Goal: Information Seeking & Learning: Learn about a topic

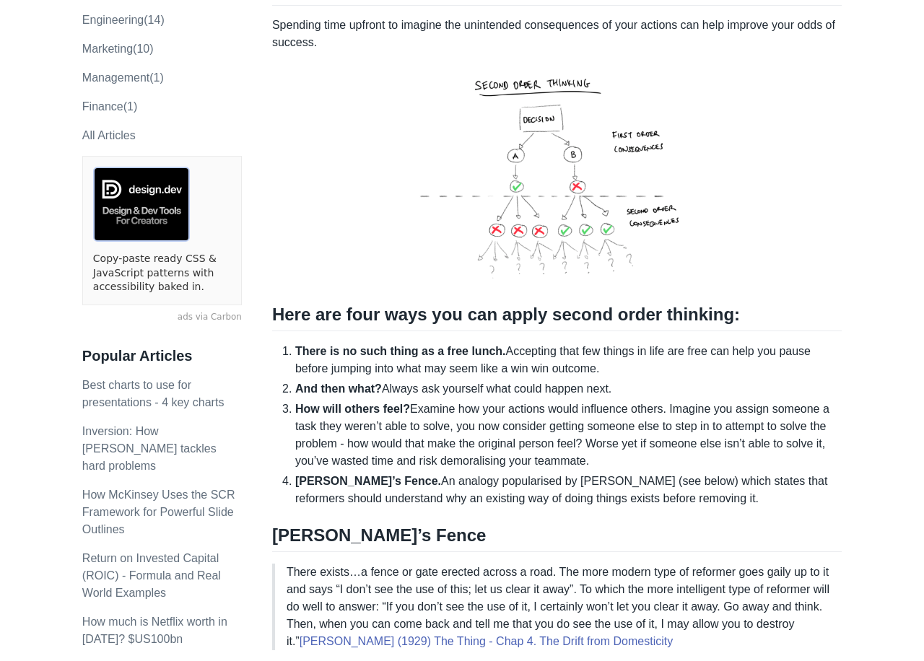
scroll to position [179, 0]
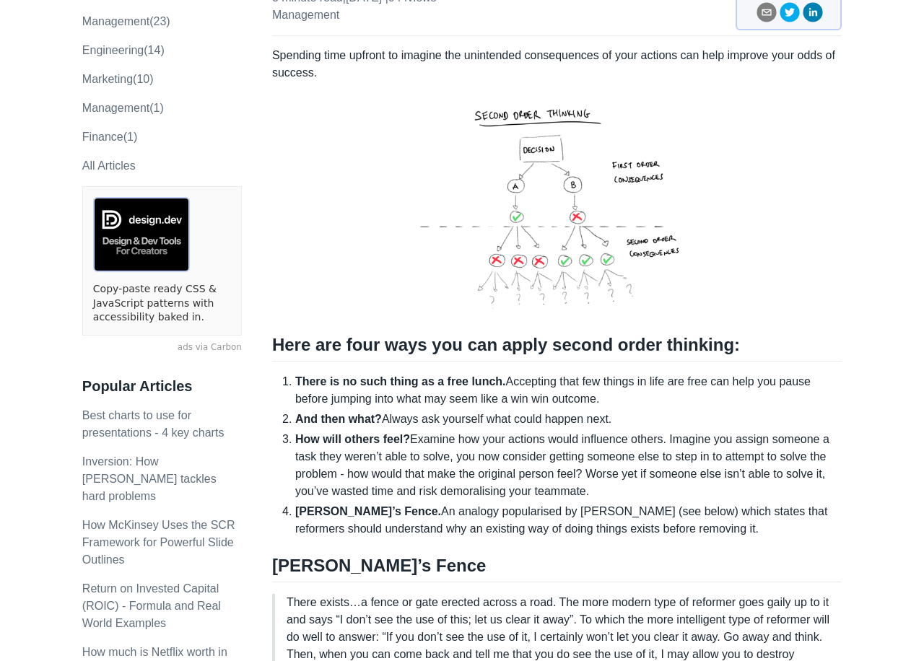
click at [575, 205] on img at bounding box center [556, 205] width 353 height 224
click at [574, 219] on img at bounding box center [556, 205] width 353 height 224
click at [603, 209] on img at bounding box center [556, 205] width 353 height 224
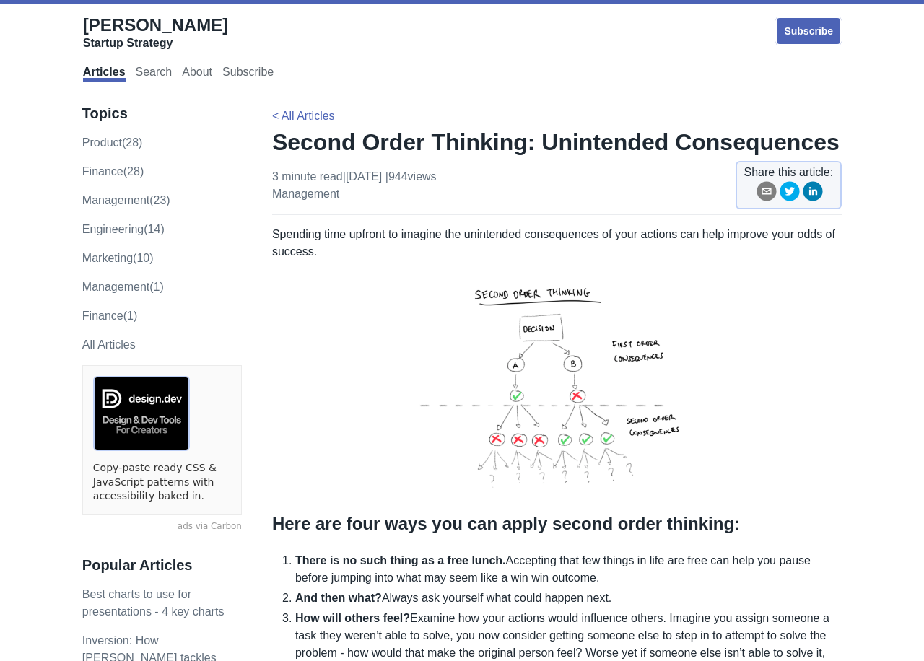
scroll to position [0, 0]
click at [123, 41] on div "Startup Strategy" at bounding box center [155, 43] width 145 height 14
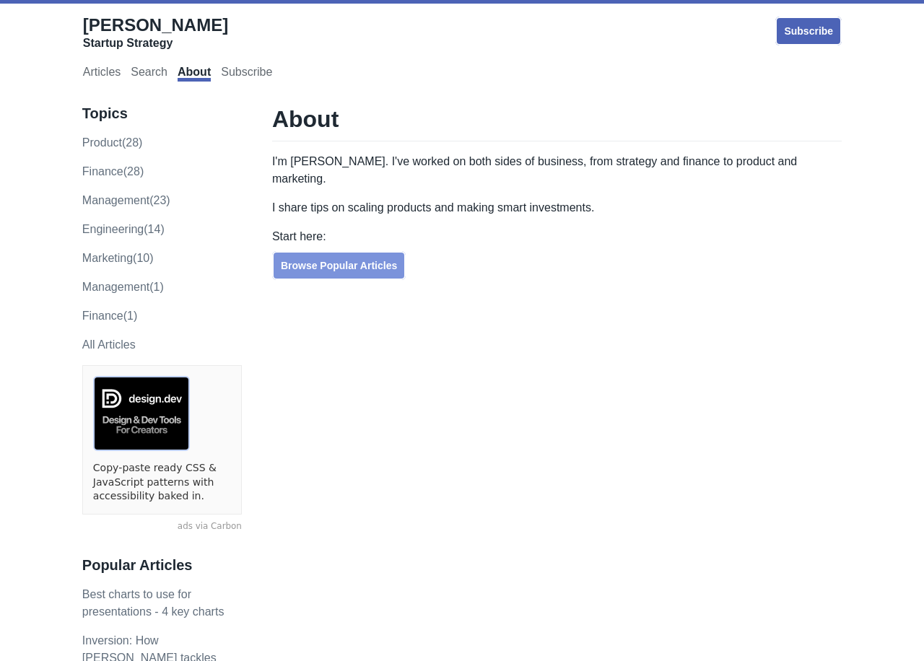
click at [374, 257] on link "Browse Popular Articles" at bounding box center [338, 265] width 133 height 29
click at [351, 251] on link "Browse Popular Articles" at bounding box center [338, 265] width 133 height 29
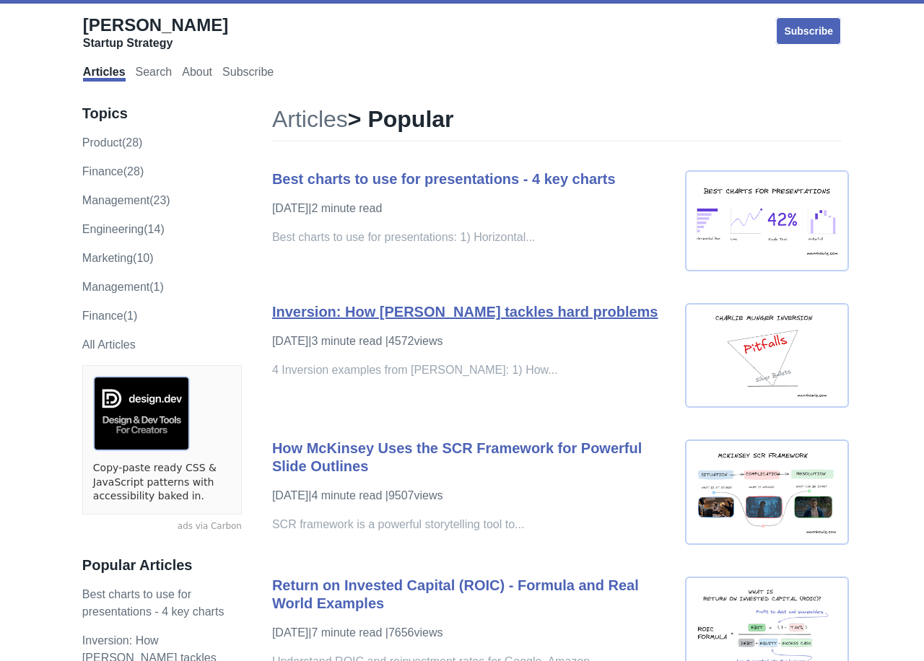
click at [593, 310] on link "Inversion: How [PERSON_NAME] tackles hard problems" at bounding box center [465, 312] width 386 height 16
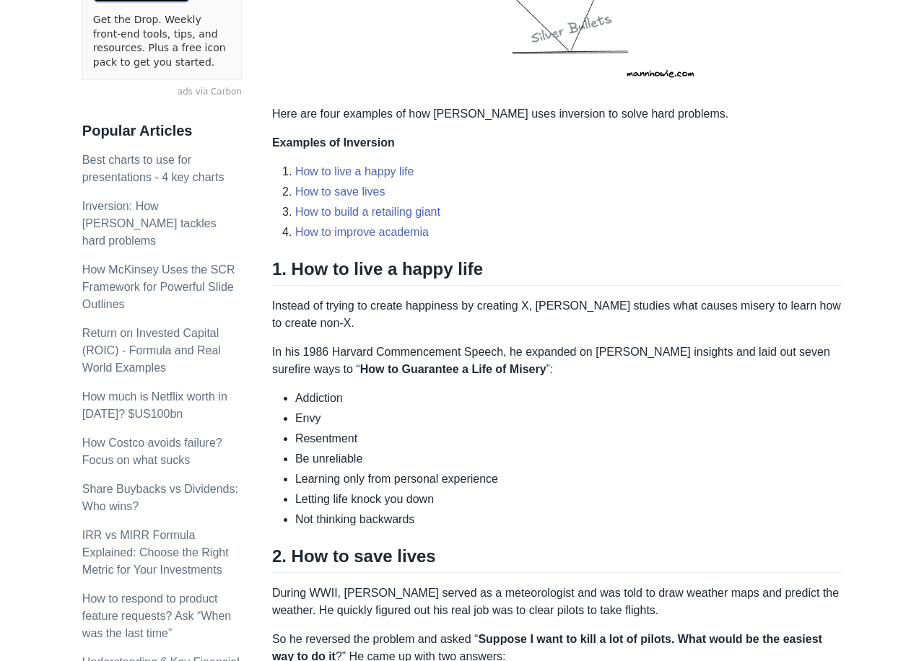
scroll to position [475, 0]
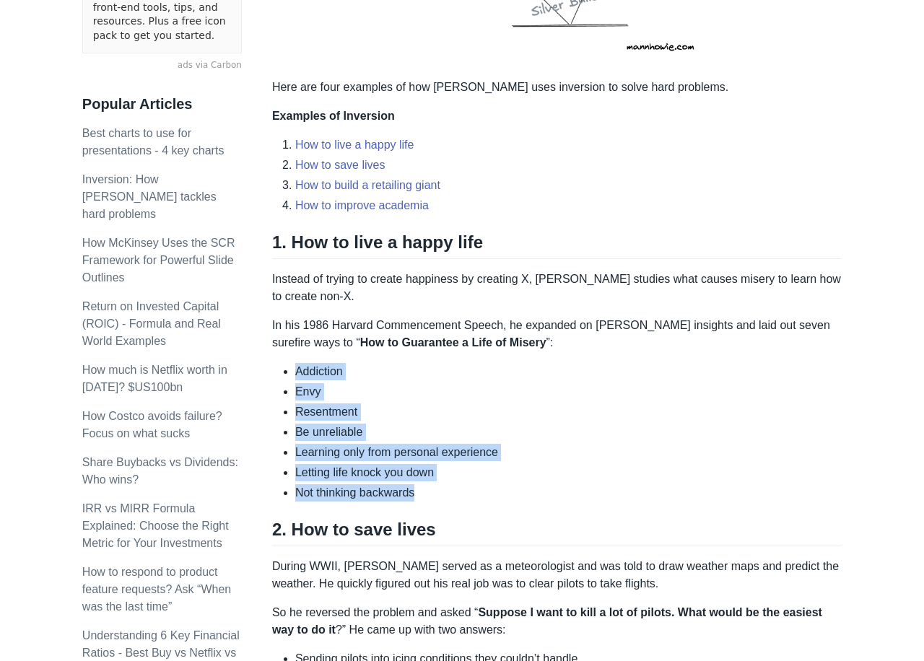
drag, startPoint x: 430, startPoint y: 468, endPoint x: 276, endPoint y: 343, distance: 198.0
click at [276, 363] on ul "Addiction Envy Resentment Be unreliable Learning only from personal experience …" at bounding box center [556, 432] width 569 height 139
click at [439, 363] on li "Addiction" at bounding box center [568, 371] width 546 height 17
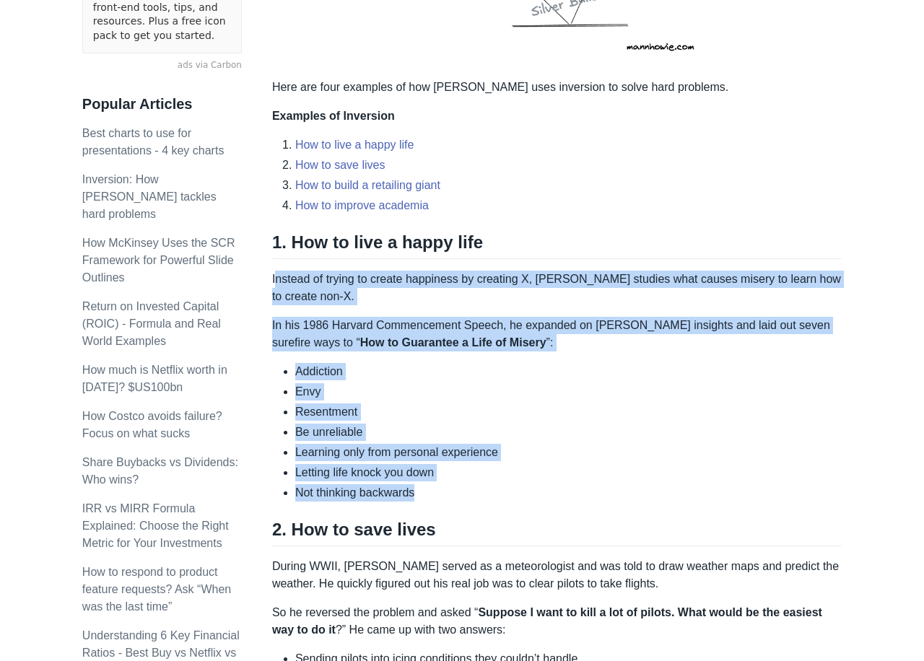
copy div "nstead of trying to create happiness by creating X, Charlie studies what causes…"
drag, startPoint x: 442, startPoint y: 463, endPoint x: 273, endPoint y: 251, distance: 270.6
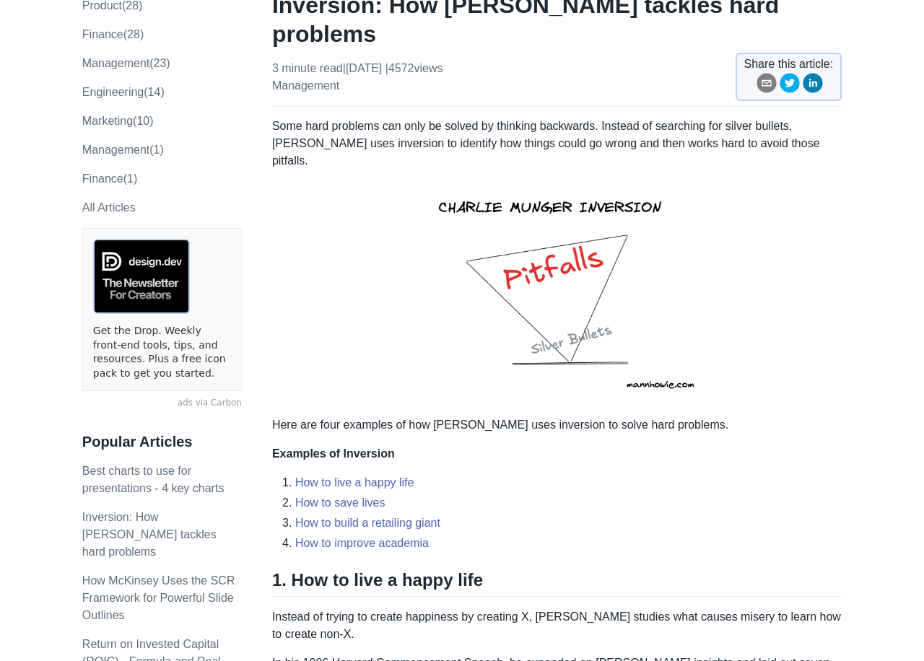
scroll to position [121, 0]
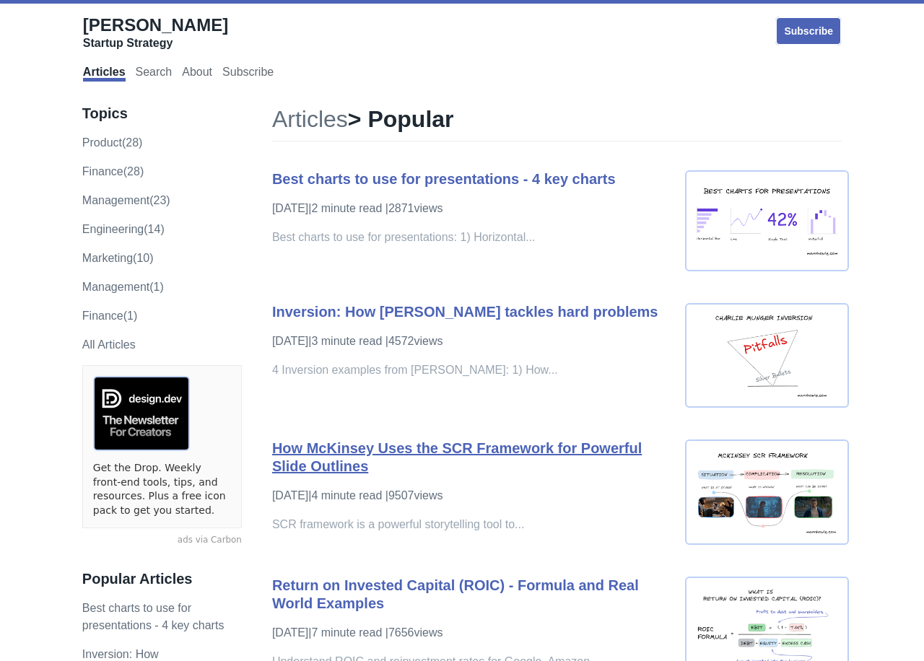
click at [600, 447] on link "How McKinsey Uses the SCR Framework for Powerful Slide Outlines" at bounding box center [456, 457] width 369 height 34
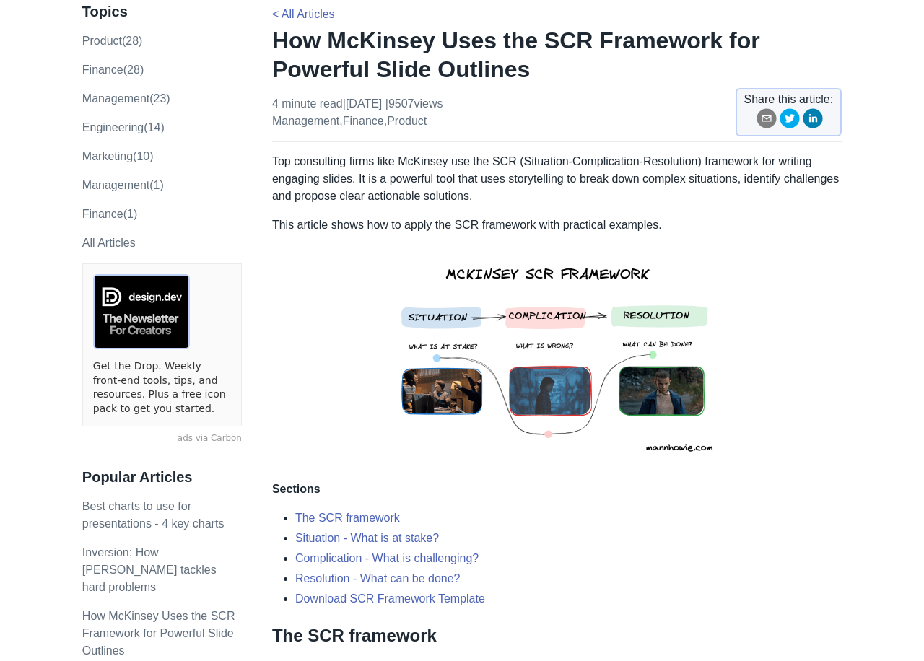
scroll to position [50, 0]
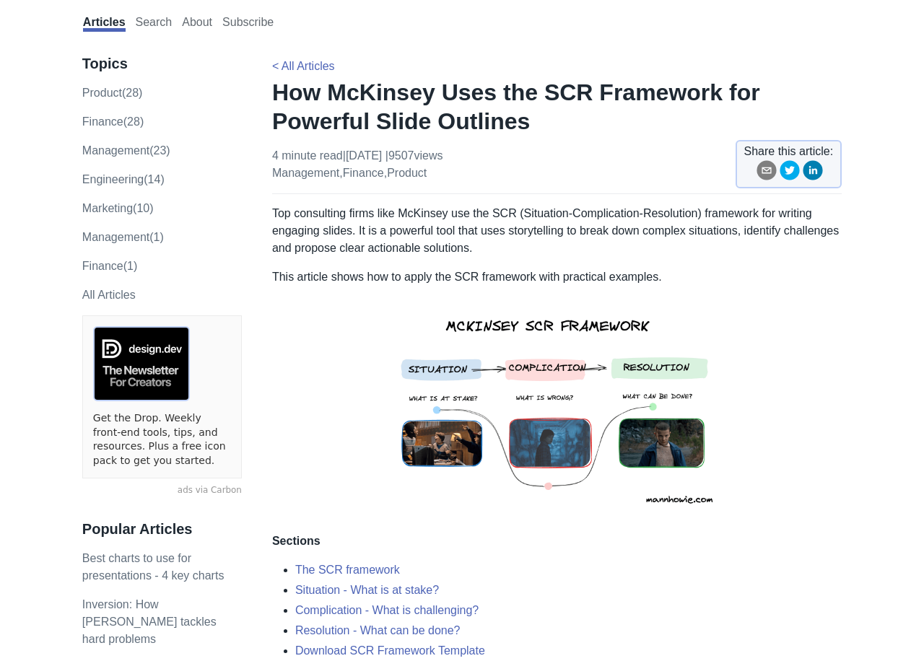
drag, startPoint x: 908, startPoint y: 283, endPoint x: 771, endPoint y: 344, distance: 149.5
click at [771, 344] on p at bounding box center [556, 409] width 569 height 224
click at [784, 362] on p at bounding box center [556, 409] width 569 height 224
